Goal: Task Accomplishment & Management: Manage account settings

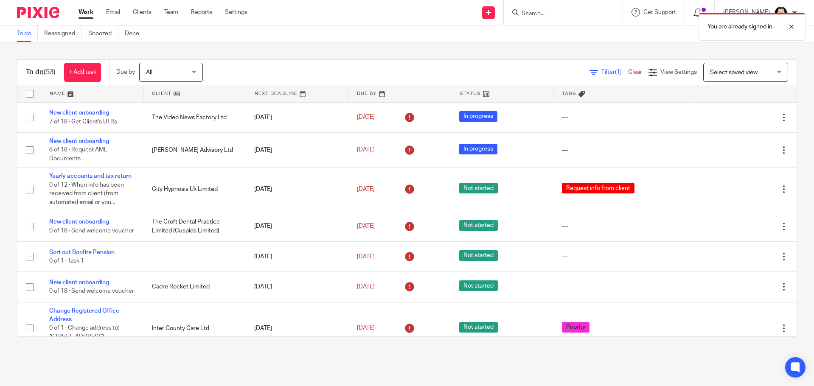
click at [532, 15] on div "You are already signed in." at bounding box center [606, 24] width 399 height 32
click at [539, 10] on div "You are already signed in." at bounding box center [606, 24] width 399 height 32
click at [542, 13] on div "You are already signed in." at bounding box center [606, 24] width 399 height 32
click at [542, 15] on div "You are already signed in." at bounding box center [606, 24] width 399 height 32
click at [794, 26] on div at bounding box center [785, 27] width 23 height 10
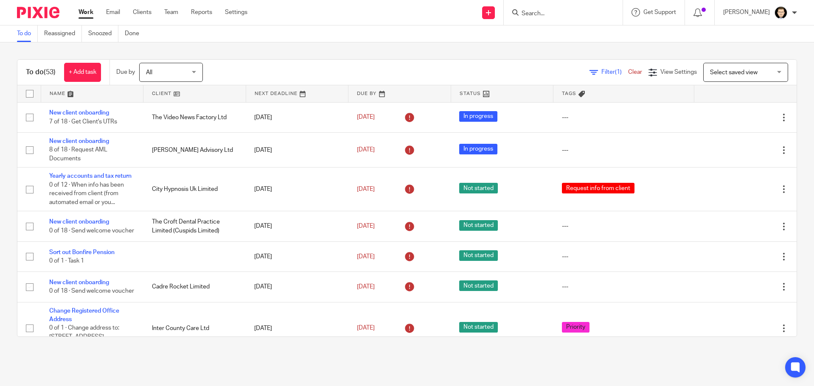
click at [569, 11] on input "Search" at bounding box center [559, 14] width 76 height 8
type input "somni"
click at [576, 33] on link at bounding box center [571, 33] width 105 height 13
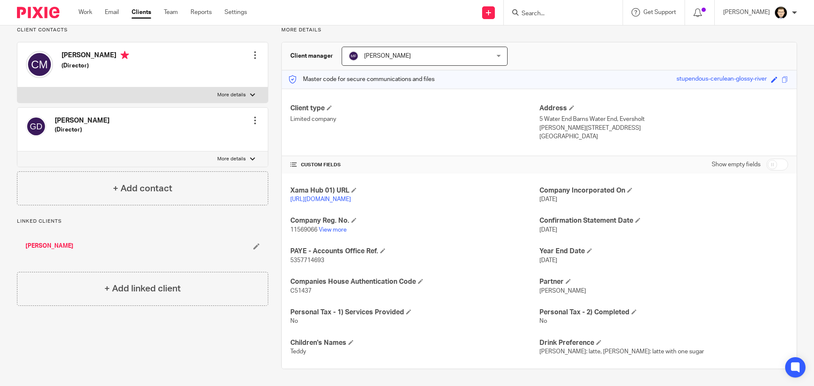
scroll to position [73, 0]
click at [772, 159] on input "checkbox" at bounding box center [777, 165] width 22 height 12
checkbox input "true"
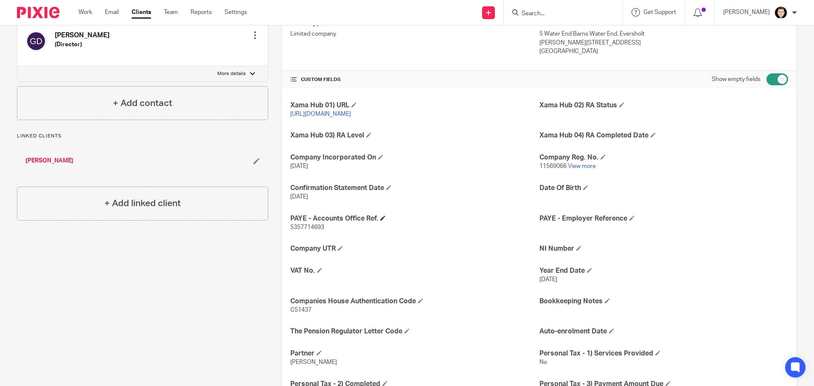
scroll to position [157, 0]
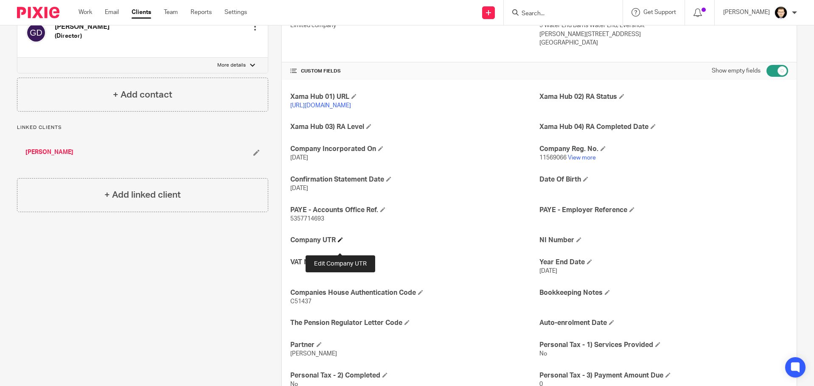
click at [340, 242] on span at bounding box center [340, 239] width 5 height 5
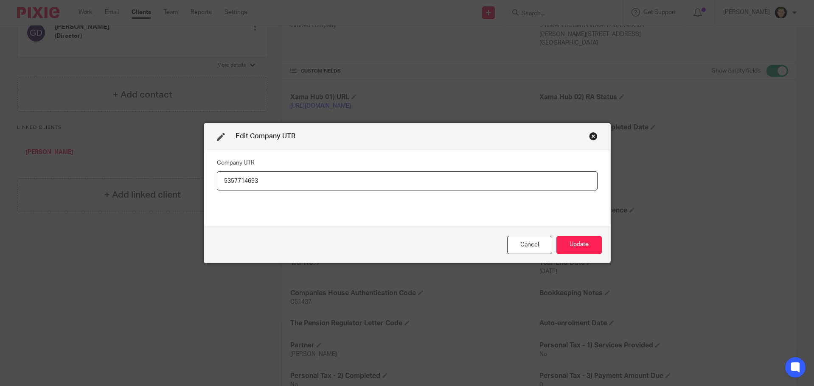
type input "5357714693"
click at [576, 242] on button "Update" at bounding box center [578, 245] width 45 height 18
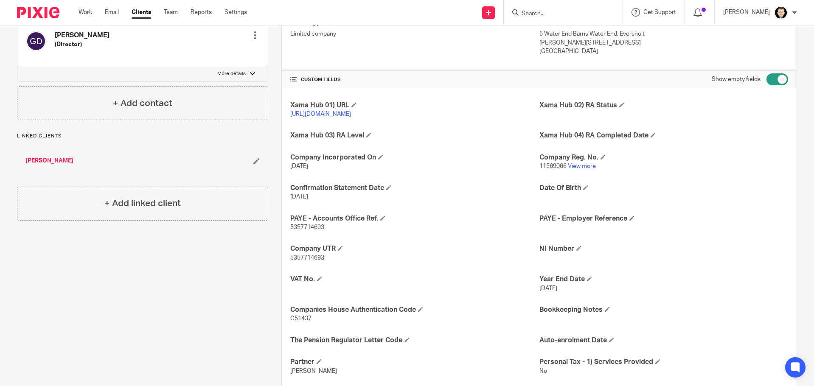
scroll to position [143, 0]
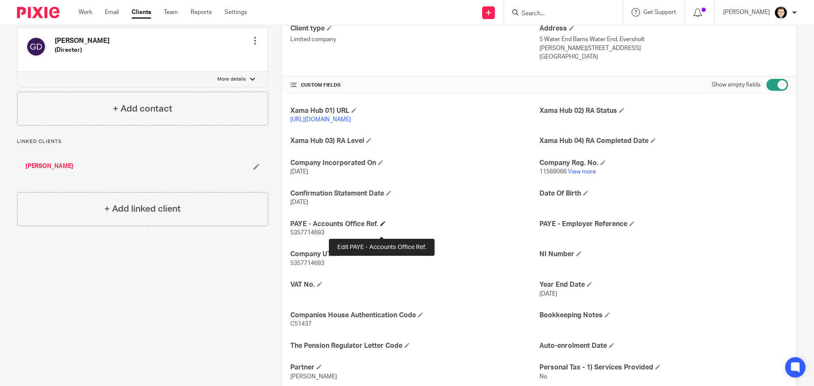
click at [382, 226] on span at bounding box center [382, 223] width 5 height 5
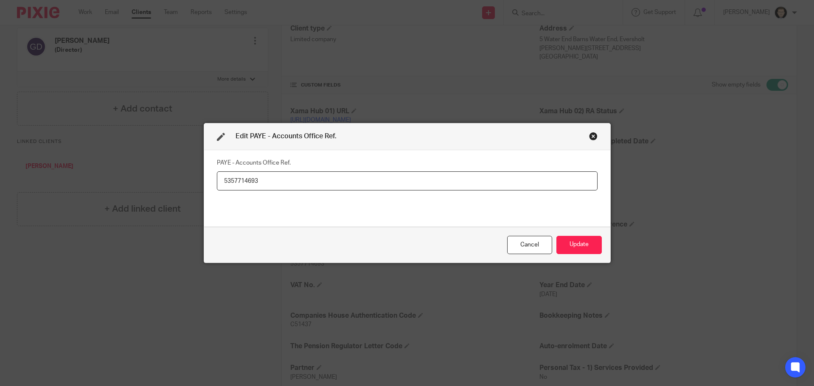
drag, startPoint x: 266, startPoint y: 176, endPoint x: 58, endPoint y: 167, distance: 208.2
click at [58, 167] on div "Edit PAYE - Accounts Office Ref. PAYE - Accounts Office Ref. 5357714693 Cancel …" at bounding box center [407, 193] width 814 height 386
click at [581, 246] on button "Update" at bounding box center [578, 245] width 45 height 18
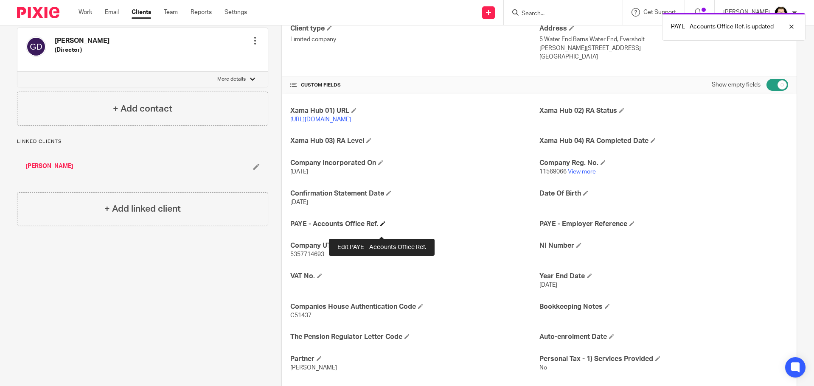
click at [381, 226] on span at bounding box center [382, 223] width 5 height 5
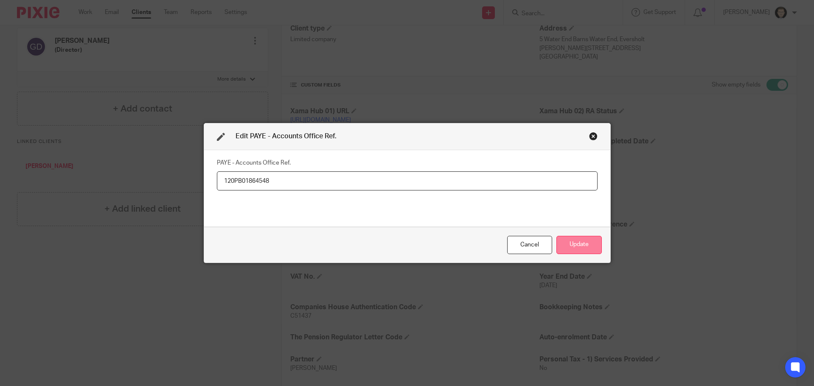
type input "120PB01864548"
click at [578, 244] on button "Update" at bounding box center [578, 245] width 45 height 18
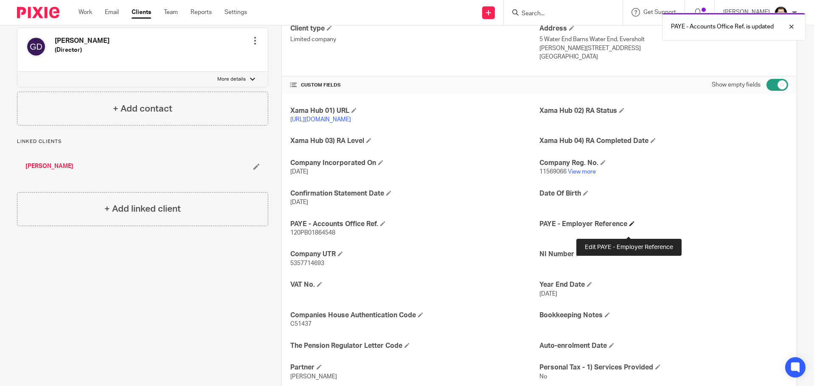
click at [629, 226] on span at bounding box center [631, 223] width 5 height 5
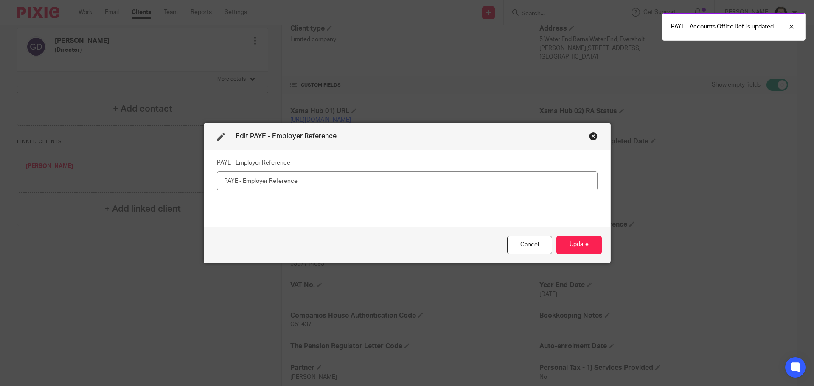
click at [299, 183] on input "text" at bounding box center [407, 180] width 381 height 19
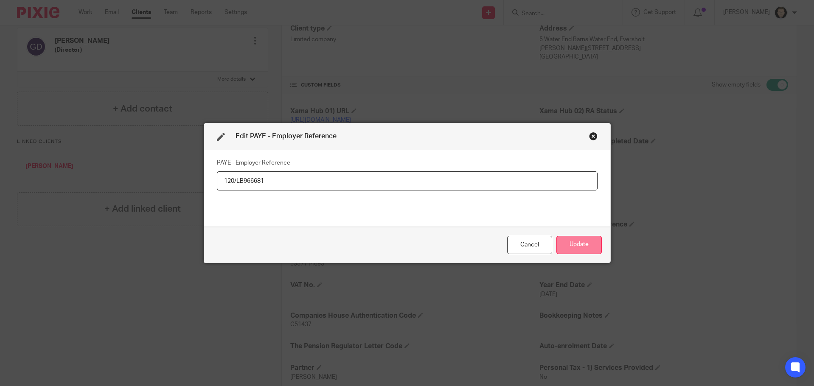
type input "120/LB966681"
click at [569, 239] on button "Update" at bounding box center [578, 245] width 45 height 18
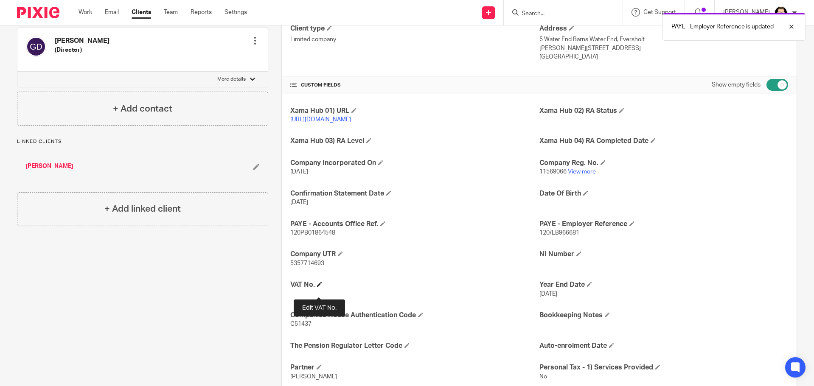
click at [318, 287] on span at bounding box center [319, 284] width 5 height 5
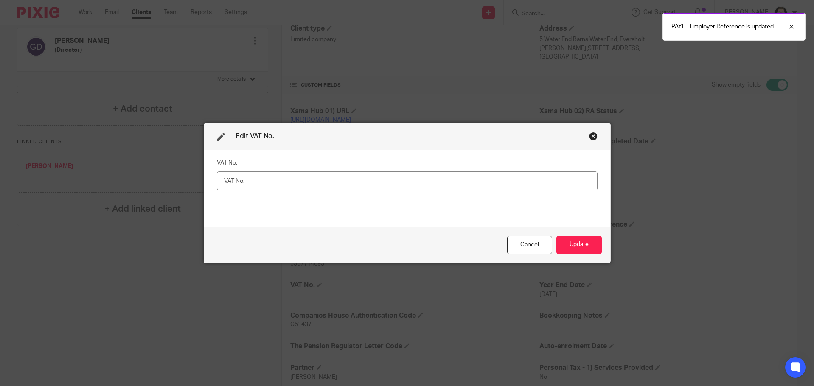
click at [305, 183] on input "text" at bounding box center [407, 180] width 381 height 19
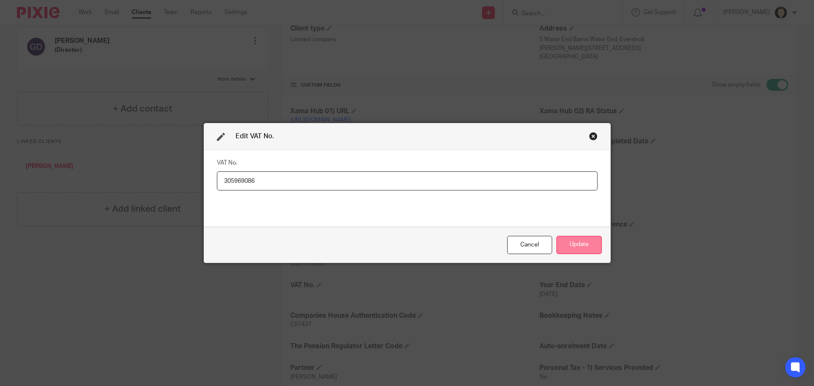
type input "305969086"
click at [568, 253] on button "Update" at bounding box center [578, 245] width 45 height 18
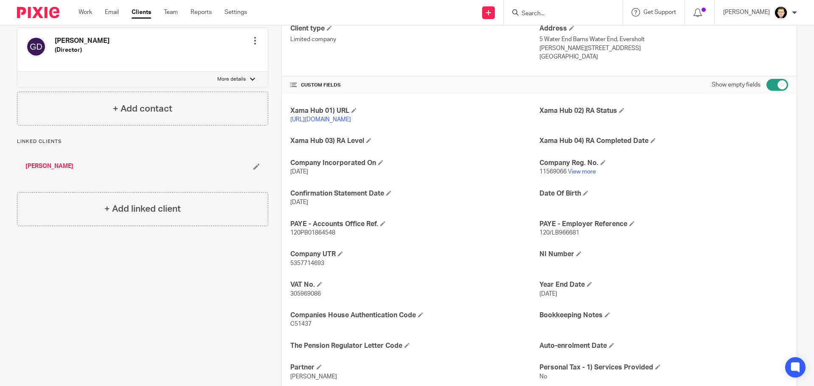
click at [68, 169] on link "[PERSON_NAME]" at bounding box center [49, 166] width 48 height 8
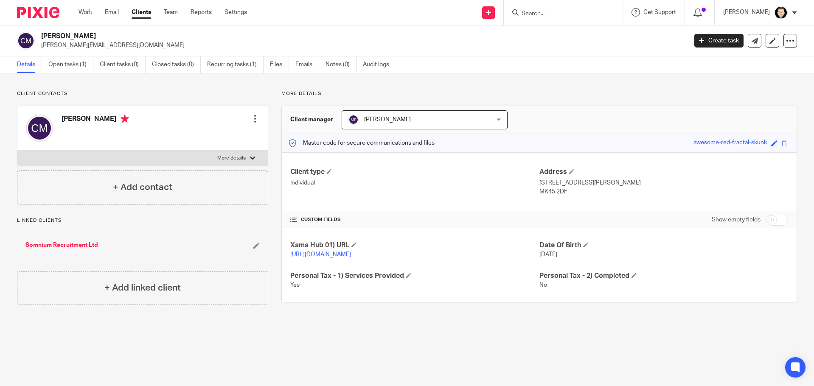
click at [774, 220] on input "checkbox" at bounding box center [777, 220] width 22 height 12
checkbox input "true"
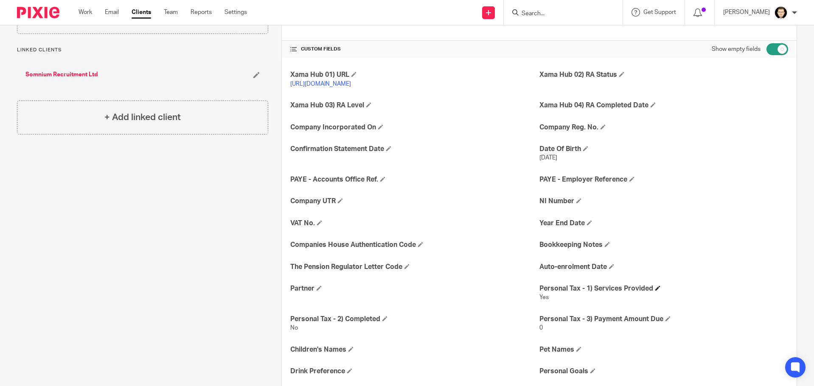
scroll to position [287, 0]
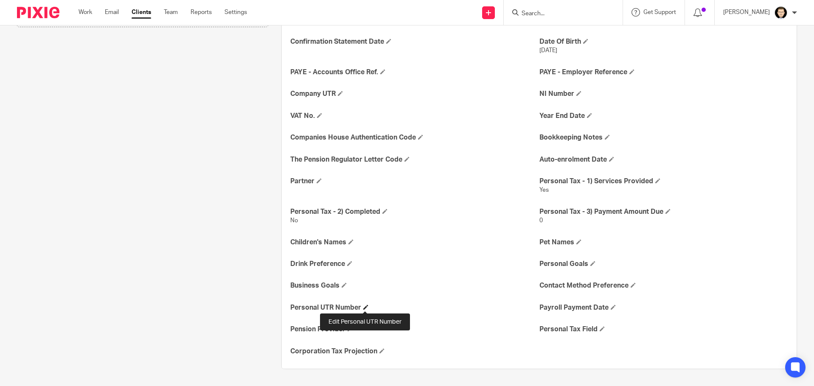
click at [366, 307] on span at bounding box center [365, 307] width 5 height 5
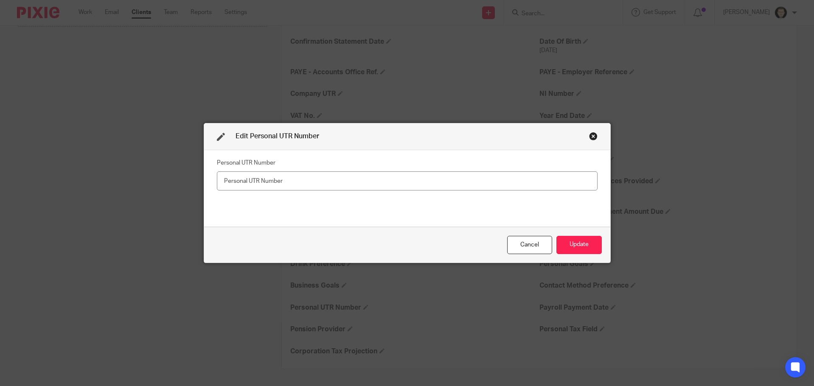
click at [304, 184] on input "text" at bounding box center [407, 180] width 381 height 19
type input "3248690144"
click at [574, 242] on button "Update" at bounding box center [578, 245] width 45 height 18
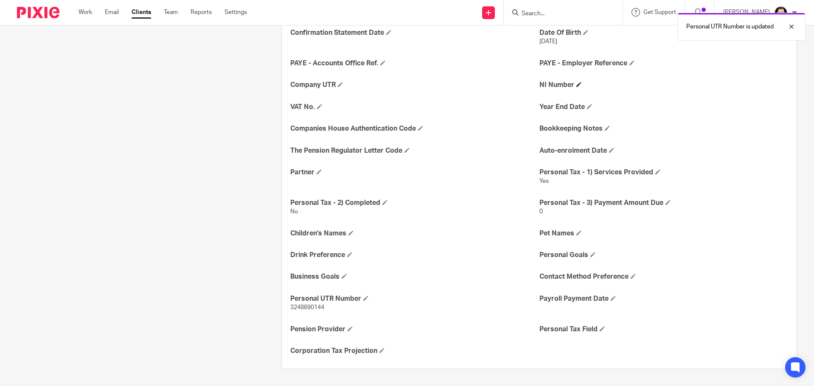
click at [577, 87] on span at bounding box center [578, 84] width 5 height 5
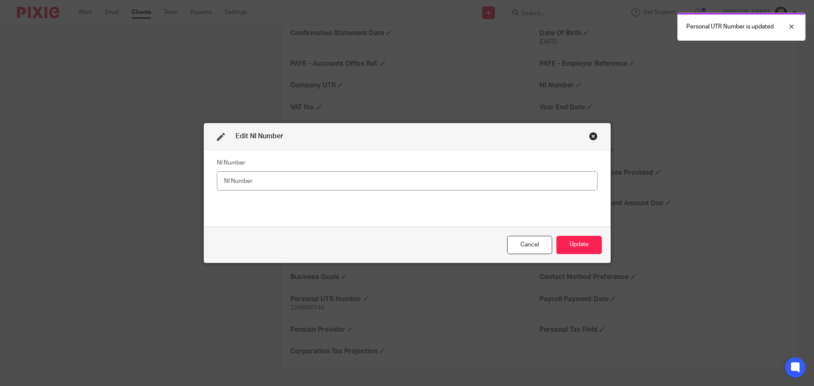
click at [427, 185] on input "text" at bounding box center [407, 180] width 381 height 19
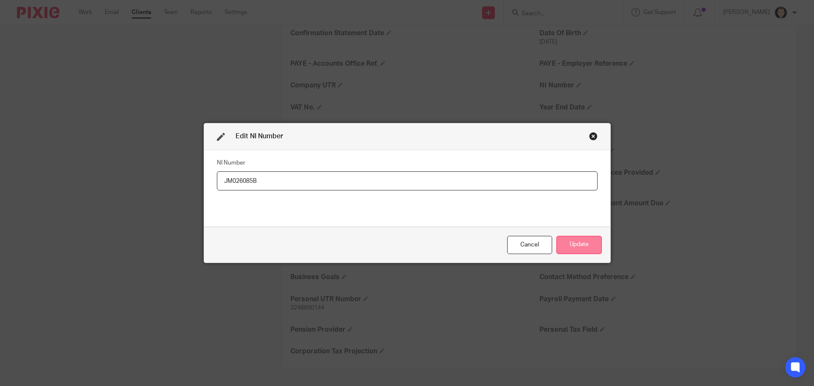
type input "JM026085B"
click at [576, 247] on button "Update" at bounding box center [578, 245] width 45 height 18
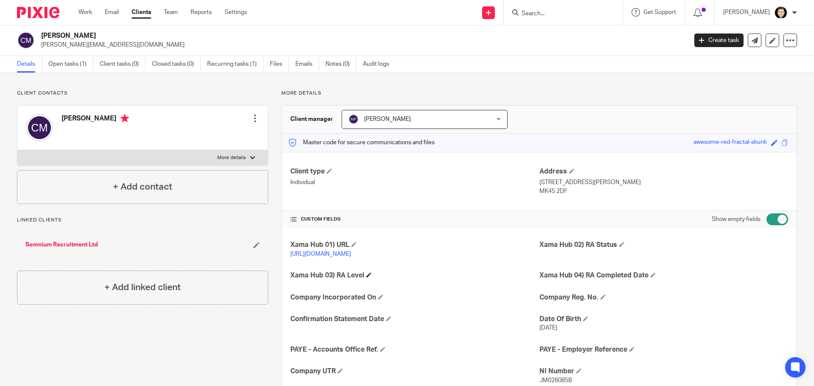
scroll to position [0, 0]
click at [69, 236] on div "Somnium Recruitment Ltd" at bounding box center [142, 245] width 251 height 25
click at [70, 242] on link "Somnium Recruitment Ltd" at bounding box center [61, 245] width 73 height 8
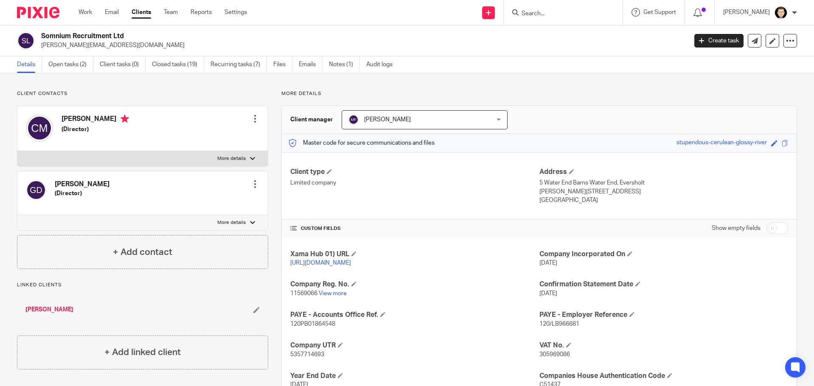
click at [578, 18] on form at bounding box center [566, 12] width 90 height 11
click at [575, 8] on form at bounding box center [566, 12] width 90 height 11
click at [570, 15] on input "Search" at bounding box center [559, 14] width 76 height 8
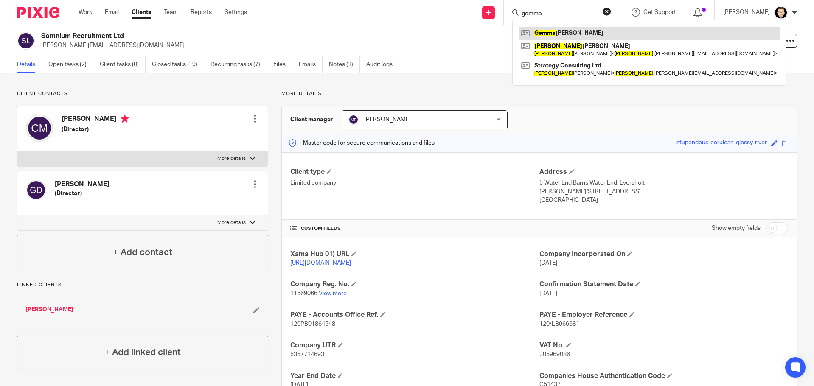
type input "gemma"
click at [547, 35] on link at bounding box center [649, 33] width 261 height 13
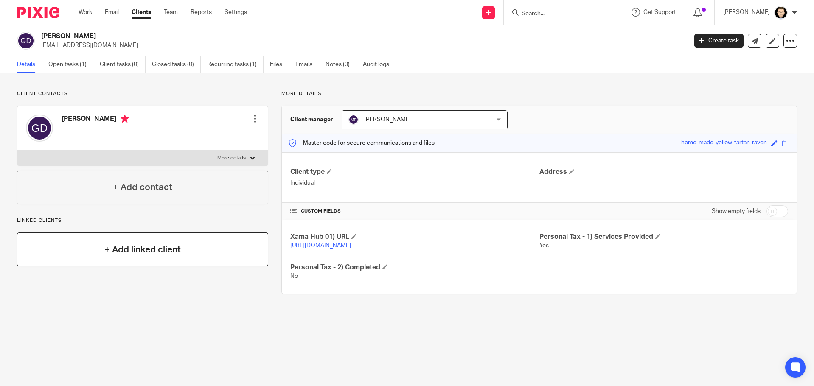
click at [127, 249] on h4 "+ Add linked client" at bounding box center [142, 249] width 76 height 13
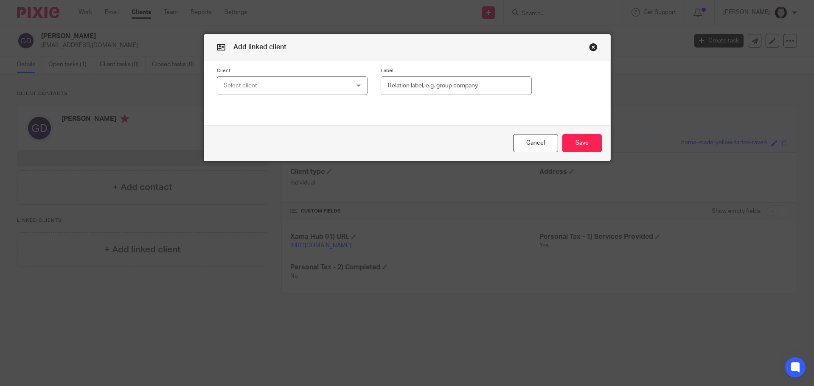
click at [323, 88] on div "Select client" at bounding box center [281, 86] width 115 height 18
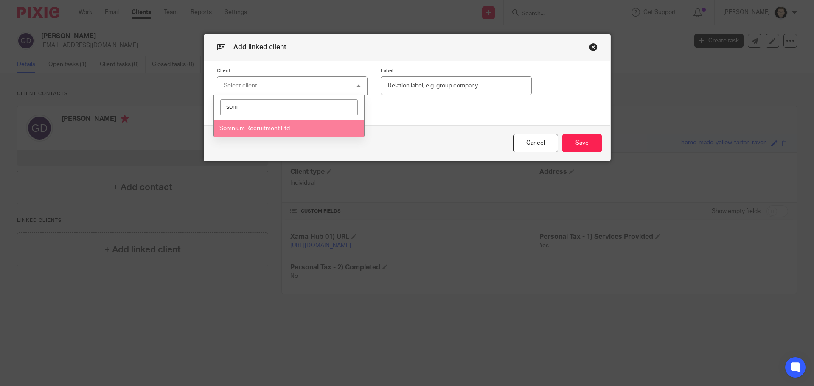
type input "som"
click at [302, 131] on li "Somnium Recruitment Ltd" at bounding box center [289, 128] width 150 height 17
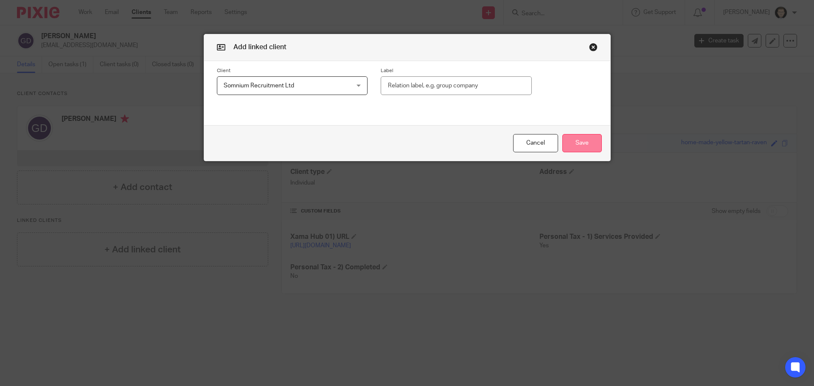
click at [590, 141] on button "Save" at bounding box center [581, 143] width 39 height 18
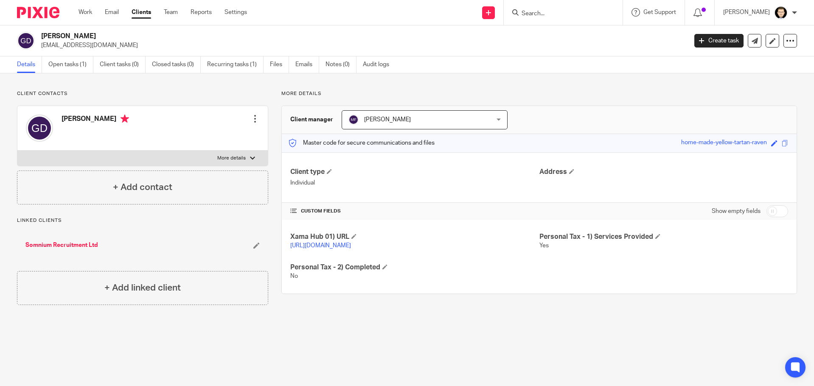
click at [766, 213] on input "checkbox" at bounding box center [777, 211] width 22 height 12
checkbox input "true"
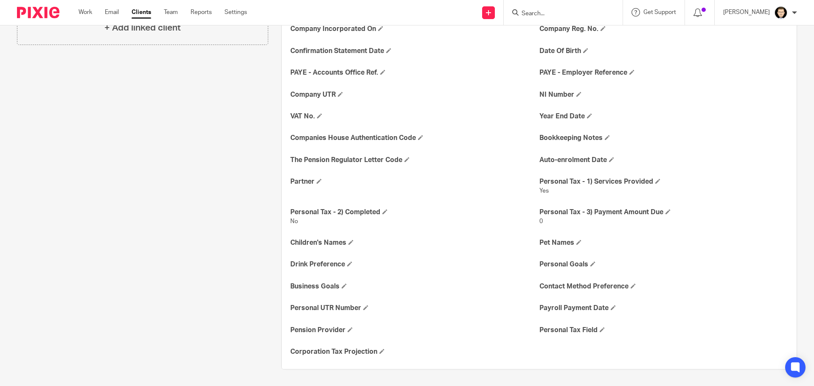
scroll to position [270, 0]
click at [364, 306] on span at bounding box center [365, 307] width 5 height 5
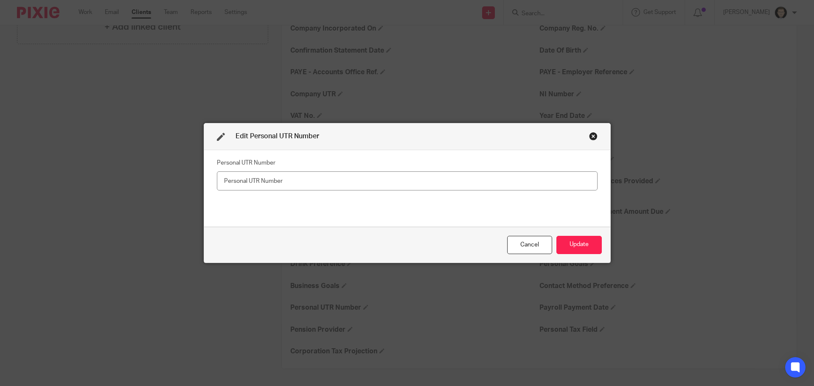
click at [331, 176] on input "text" at bounding box center [407, 180] width 381 height 19
click at [303, 185] on input "text" at bounding box center [407, 180] width 381 height 19
type input "4990653905"
drag, startPoint x: 582, startPoint y: 247, endPoint x: 570, endPoint y: 250, distance: 12.7
click at [583, 247] on button "Update" at bounding box center [578, 245] width 45 height 18
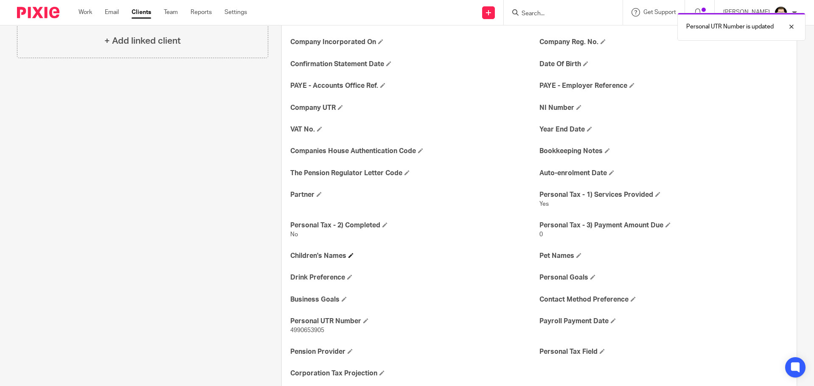
scroll to position [227, 0]
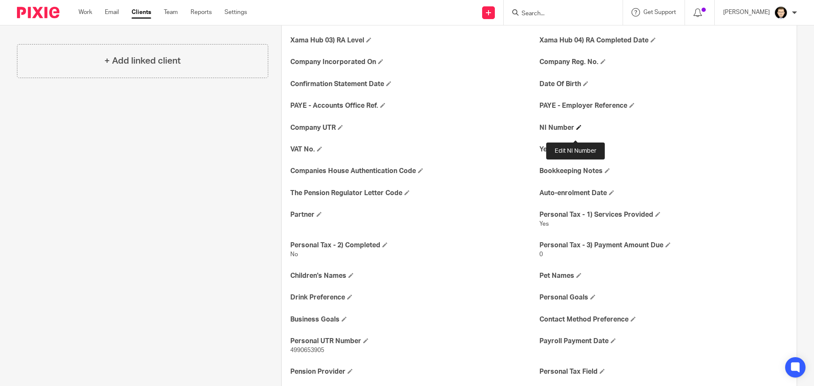
click at [576, 130] on span at bounding box center [578, 127] width 5 height 5
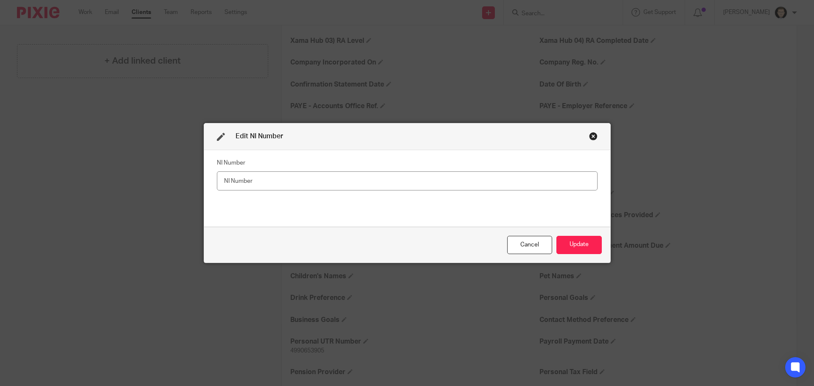
click at [378, 181] on input "text" at bounding box center [407, 180] width 381 height 19
type input "JM146785B"
click at [588, 250] on button "Update" at bounding box center [578, 245] width 45 height 18
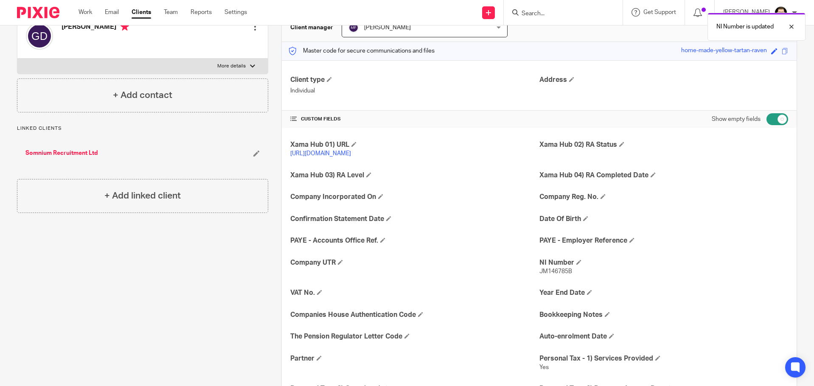
scroll to position [0, 0]
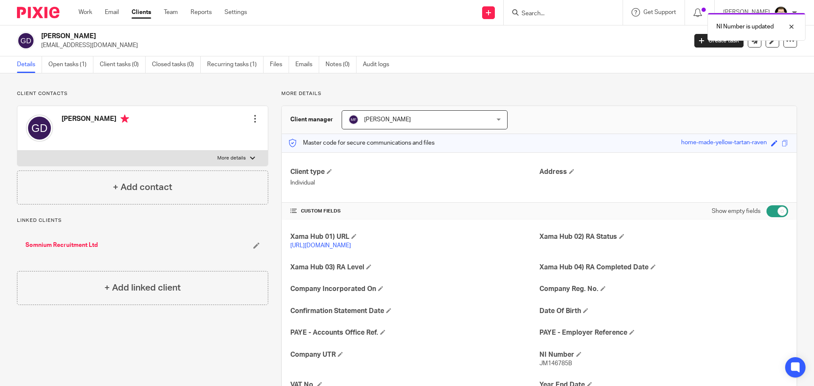
click at [48, 17] on img at bounding box center [38, 12] width 42 height 11
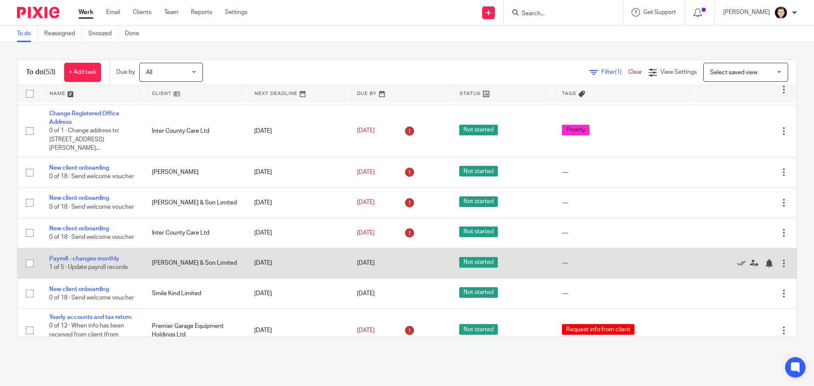
scroll to position [212, 0]
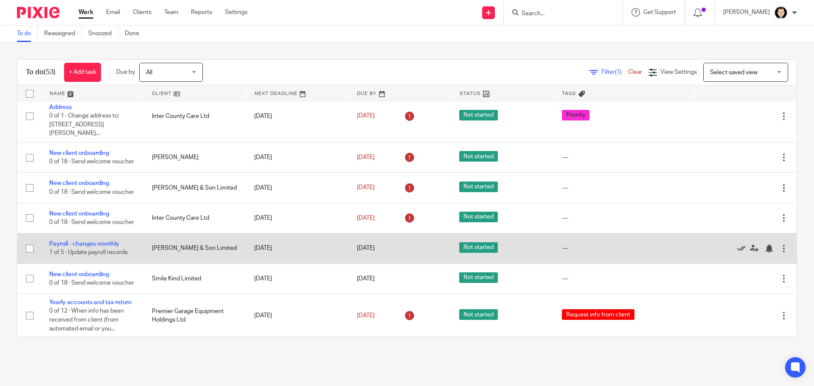
click at [737, 253] on icon at bounding box center [741, 248] width 8 height 8
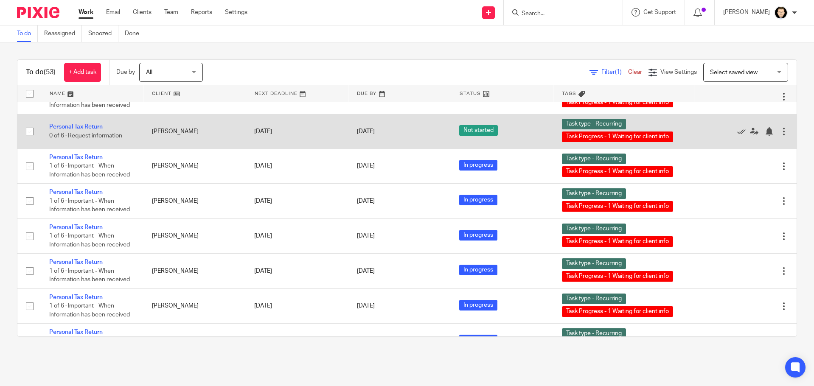
scroll to position [806, 0]
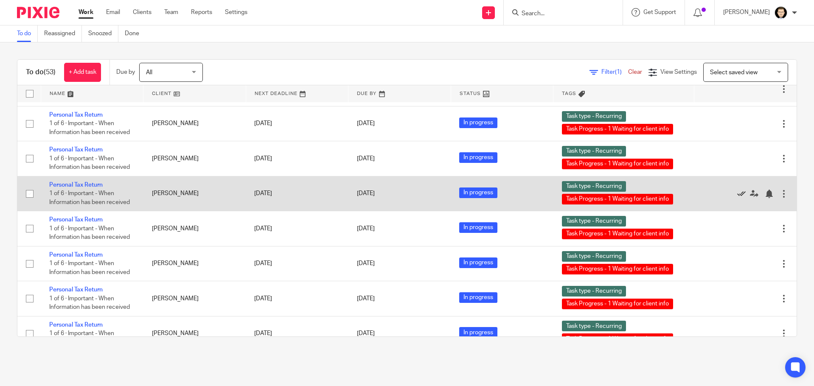
click at [737, 198] on icon at bounding box center [741, 194] width 8 height 8
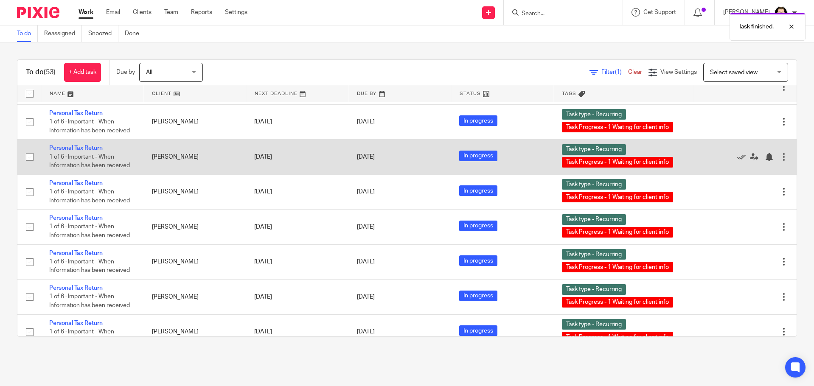
scroll to position [1019, 0]
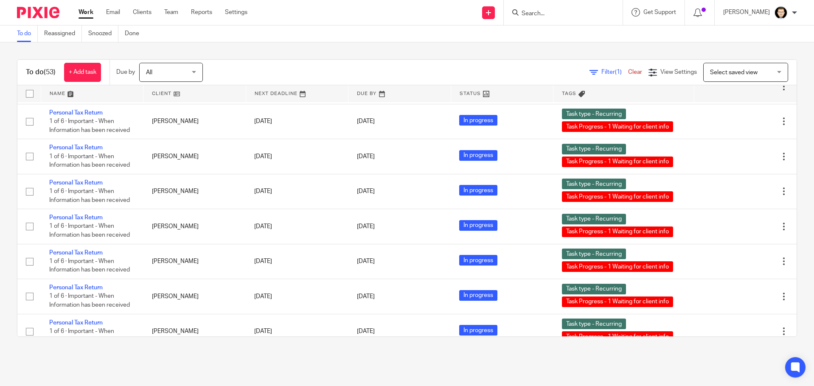
click at [544, 15] on input "Search" at bounding box center [559, 14] width 76 height 8
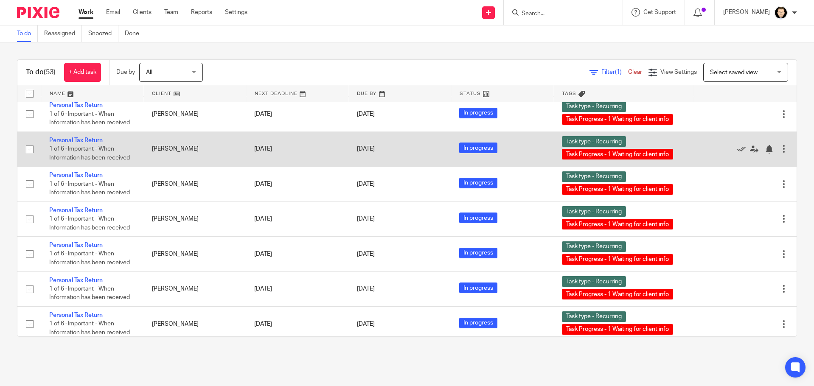
scroll to position [976, 0]
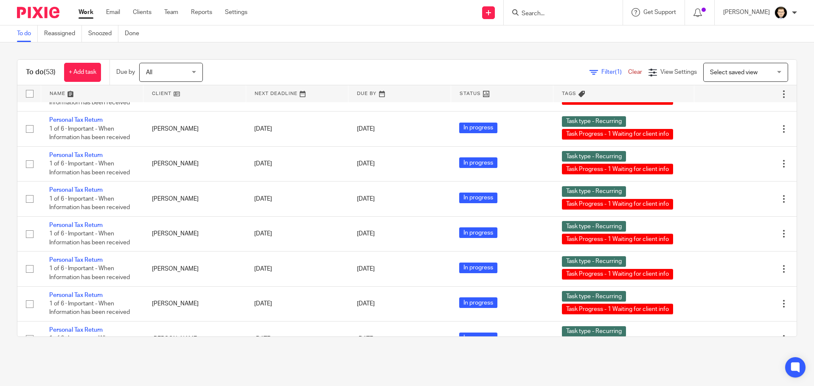
drag, startPoint x: 577, startPoint y: 15, endPoint x: 572, endPoint y: 15, distance: 4.7
click at [577, 15] on input "Search" at bounding box center [559, 14] width 76 height 8
type input "mixxos"
click at [606, 60] on link at bounding box center [571, 59] width 105 height 13
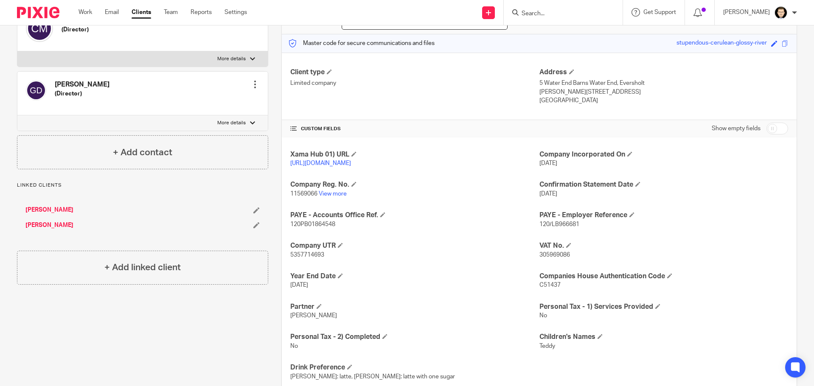
scroll to position [127, 0]
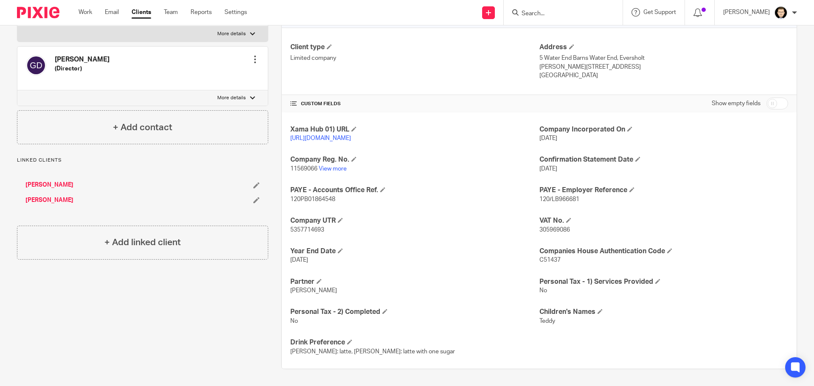
click at [770, 99] on input "checkbox" at bounding box center [777, 104] width 22 height 12
checkbox input "true"
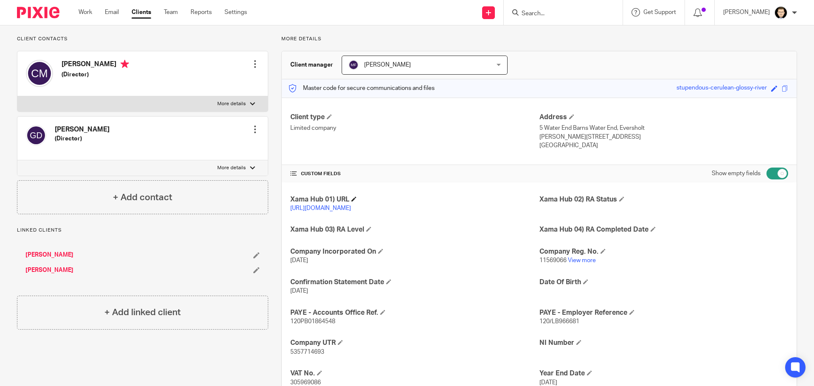
scroll to position [0, 0]
